Goal: Task Accomplishment & Management: Manage account settings

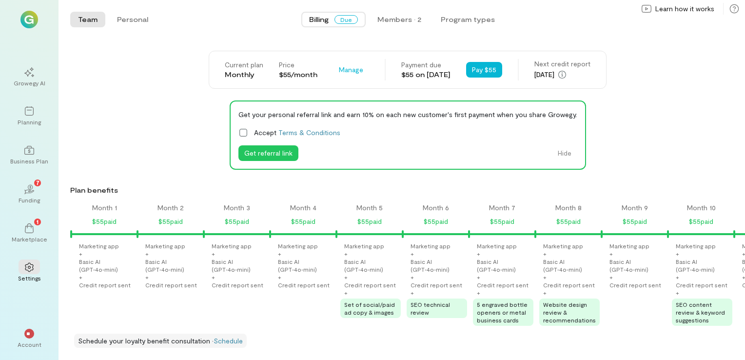
scroll to position [0, 961]
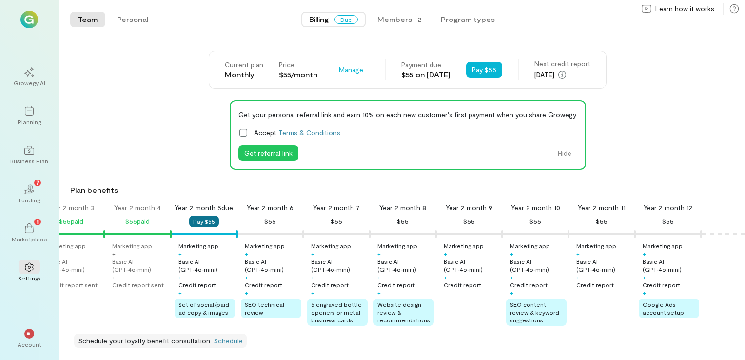
click at [202, 217] on button "Pay $55" at bounding box center [204, 221] width 30 height 12
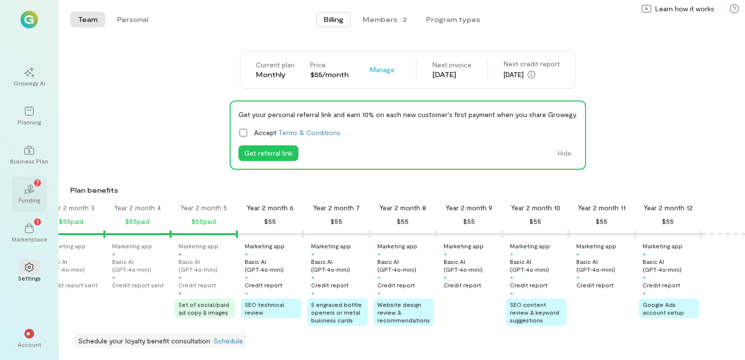
click at [25, 199] on div "Funding" at bounding box center [29, 200] width 21 height 8
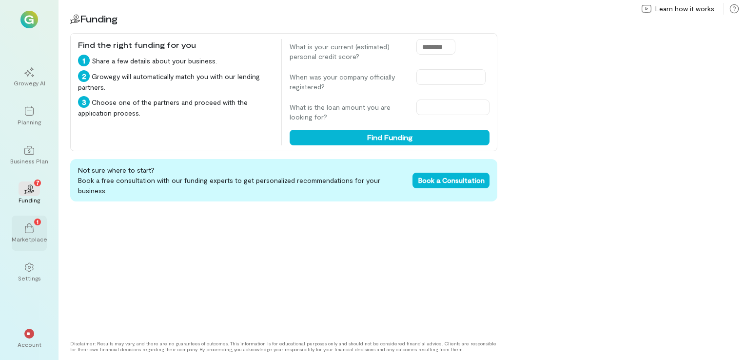
click at [19, 234] on div "1 Marketplace" at bounding box center [29, 232] width 35 height 35
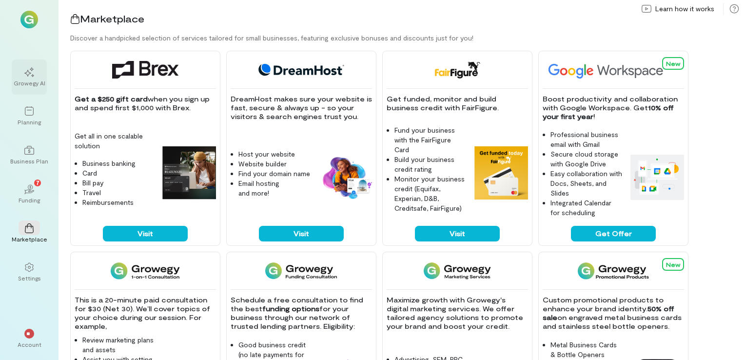
click at [21, 82] on div "Growegy AI" at bounding box center [30, 83] width 32 height 8
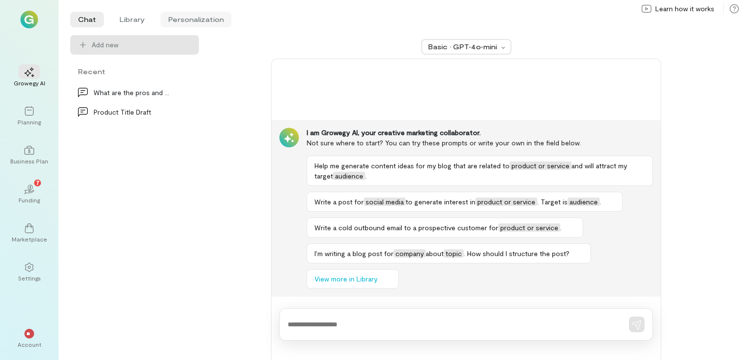
click at [192, 21] on li "Personalization" at bounding box center [195, 20] width 71 height 16
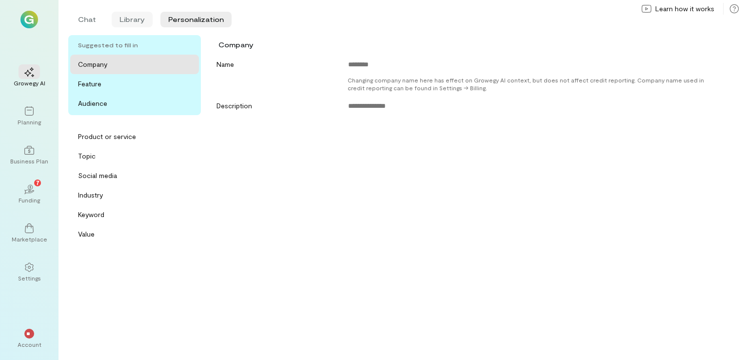
click at [129, 18] on li "Library" at bounding box center [132, 20] width 41 height 16
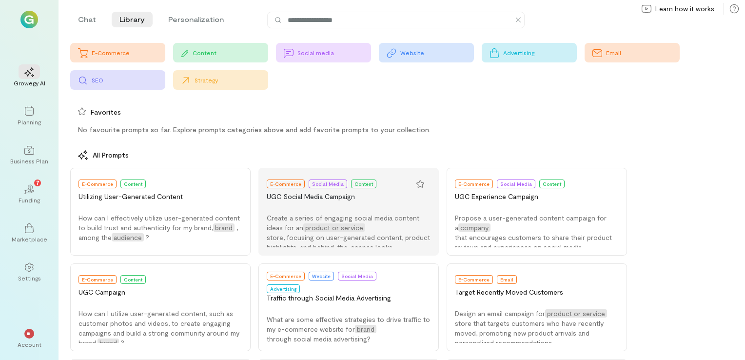
scroll to position [4, 0]
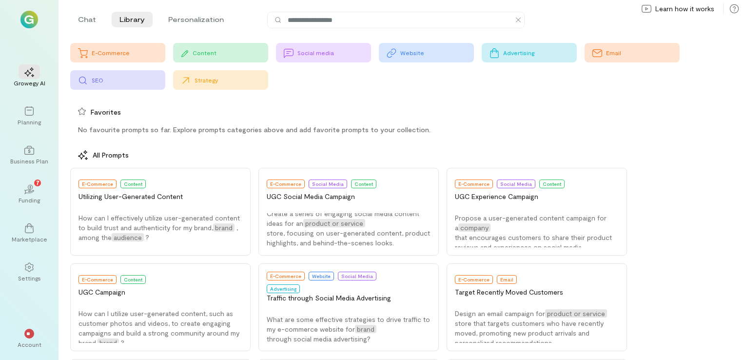
click at [302, 48] on div "Social media" at bounding box center [323, 53] width 95 height 20
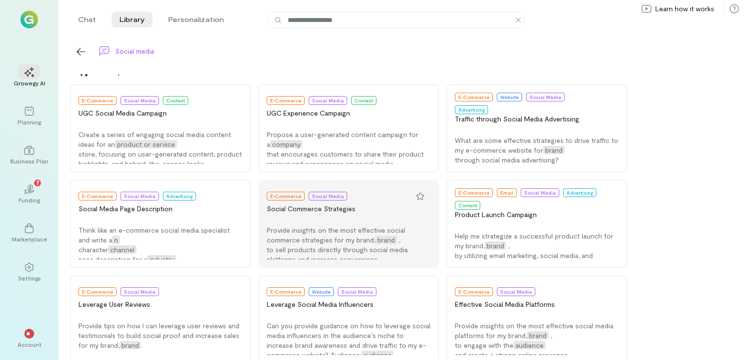
scroll to position [0, 0]
